Goal: Find specific page/section: Find specific page/section

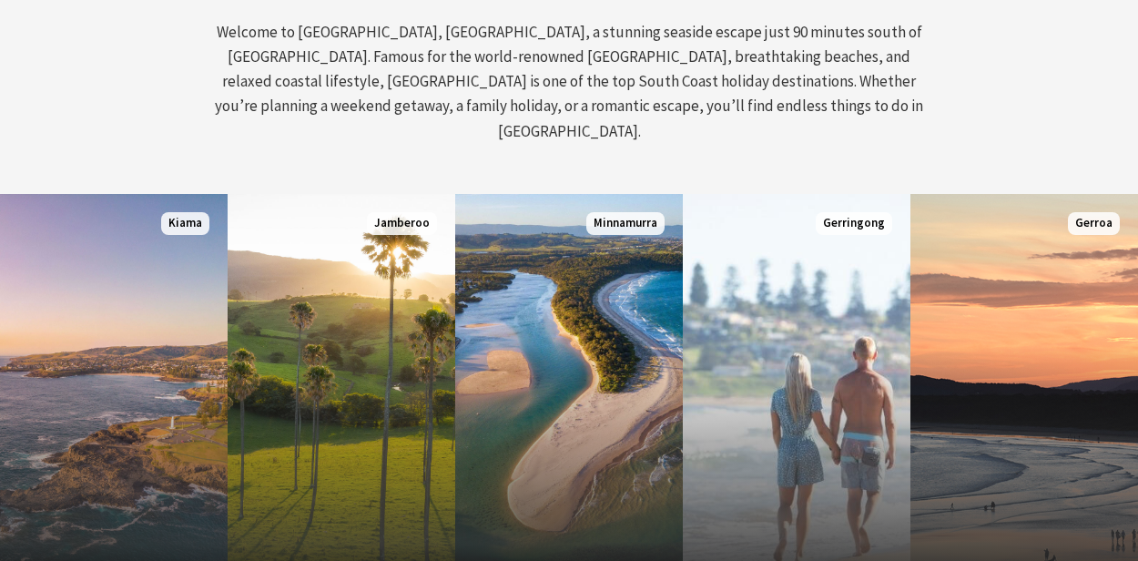
scroll to position [1002, 0]
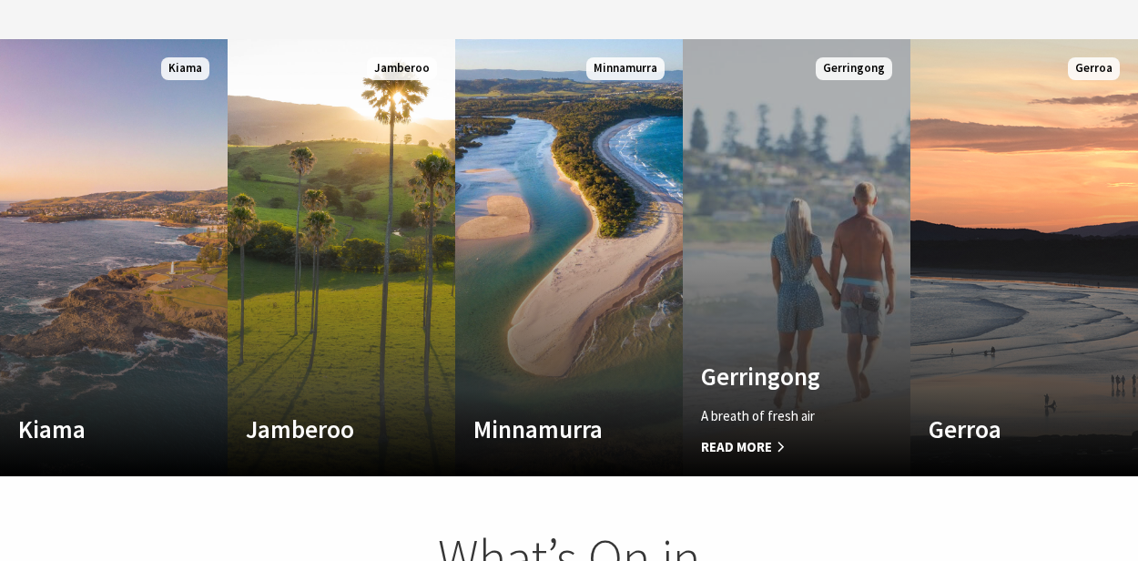
click at [805, 362] on h4 "Gerringong" at bounding box center [780, 376] width 158 height 29
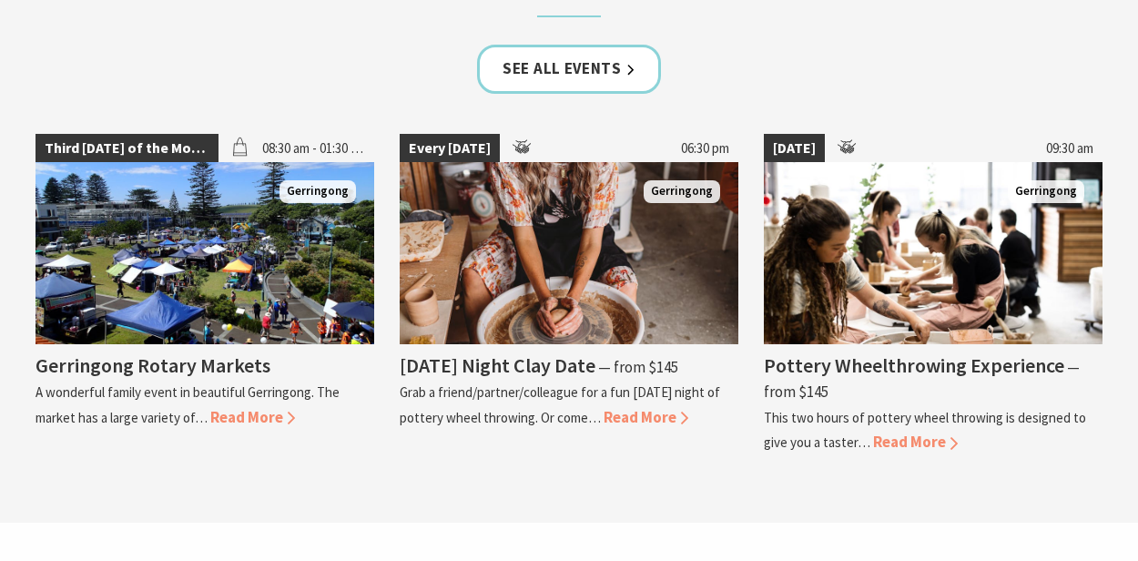
scroll to position [4554, 0]
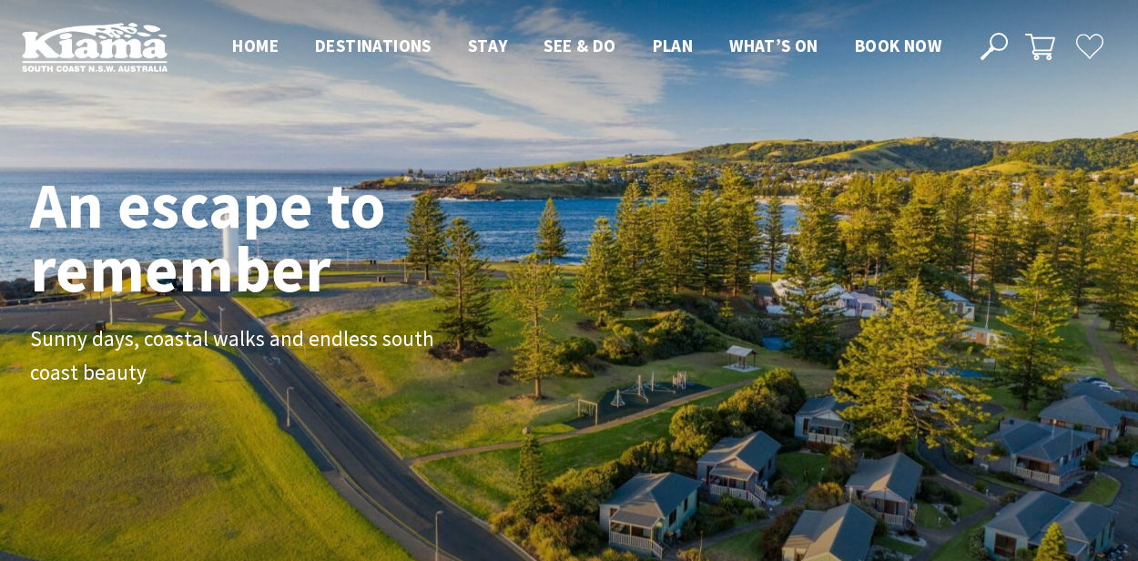
scroll to position [330, 1151]
